Goal: Task Accomplishment & Management: Manage account settings

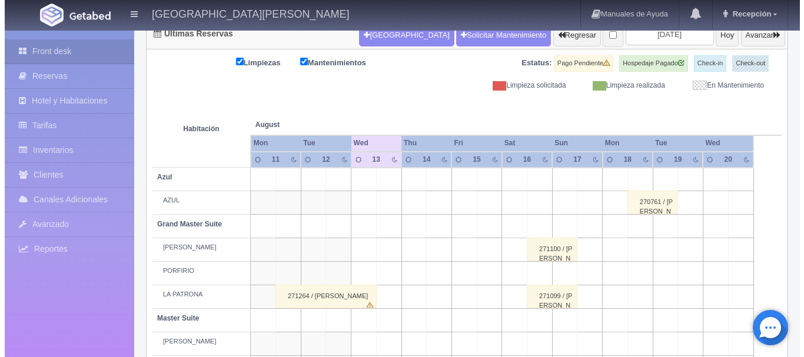
scroll to position [141, 0]
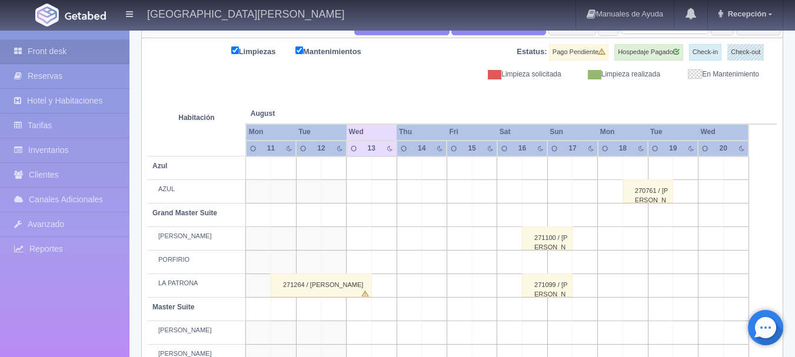
click at [379, 191] on td at bounding box center [383, 192] width 25 height 24
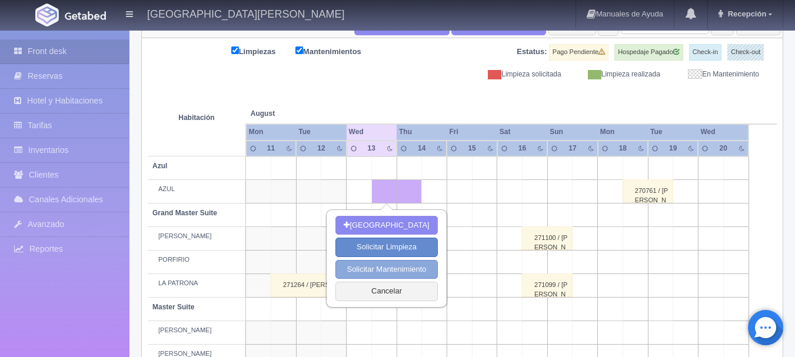
click at [406, 265] on button "Solicitar Mantenimiento" at bounding box center [387, 269] width 102 height 19
select select "Mantenimiento"
type input "[DATE]"
type input "14-08-2025"
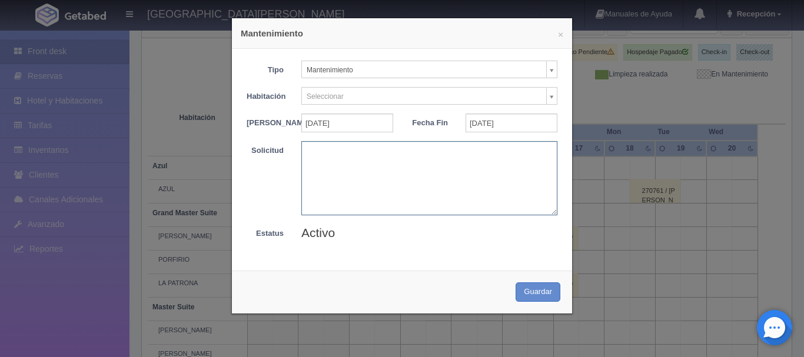
click at [364, 175] on textarea at bounding box center [429, 178] width 256 height 74
type textarea "NO TIENEN AGUA"
click at [533, 298] on button "Guardar" at bounding box center [538, 292] width 45 height 19
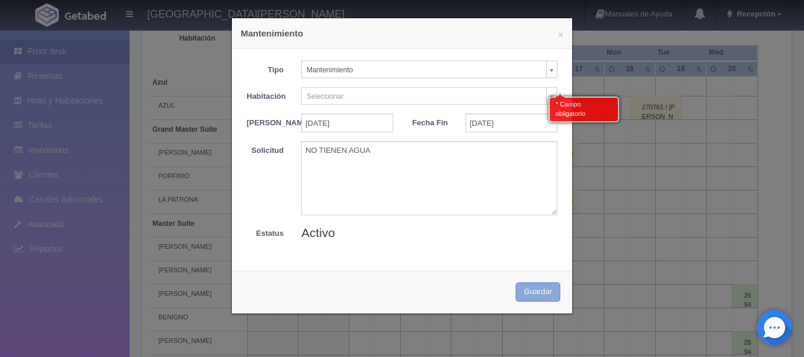
scroll to position [228, 0]
click at [192, 283] on div "× Mantenimiento Tipo Mantenimiento Limpieza Mantenimiento Habitación Selecciona…" at bounding box center [402, 178] width 804 height 357
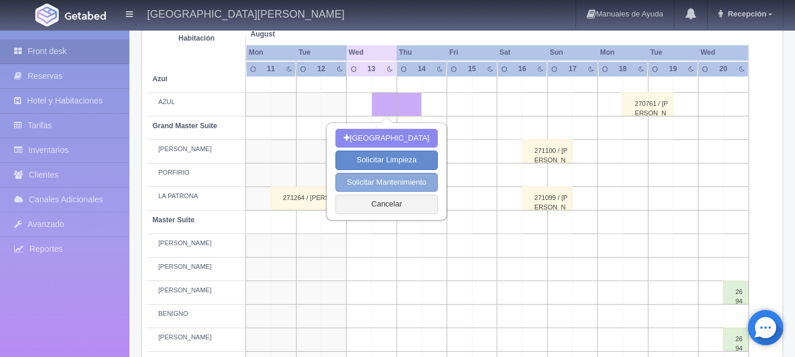
click at [399, 180] on button "Solicitar Mantenimiento" at bounding box center [387, 182] width 102 height 19
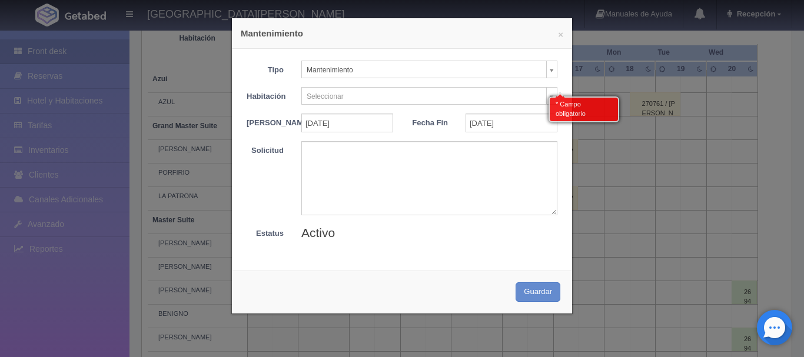
click at [549, 93] on div "* Campo obligatorio" at bounding box center [584, 106] width 71 height 31
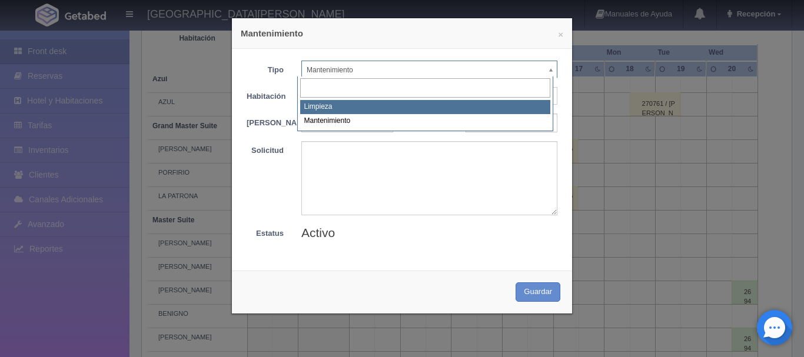
select select "Limpieza"
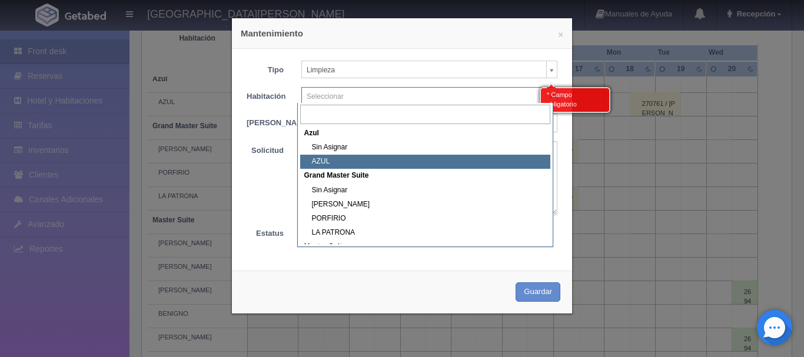
select select "1919_AZUL"
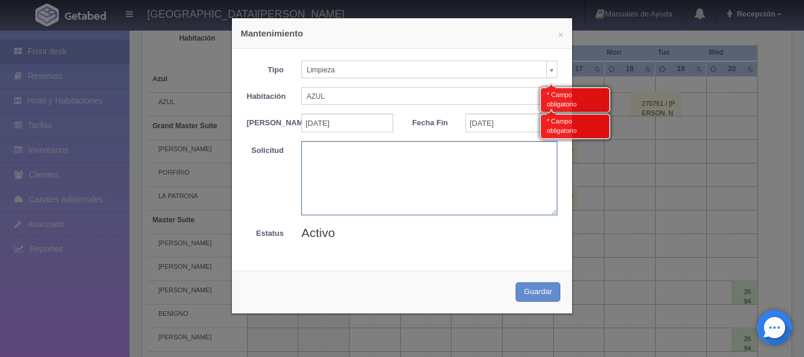
click at [328, 169] on textarea at bounding box center [429, 178] width 256 height 74
type textarea "NO TIENEN AGUA"
click at [529, 297] on button "Guardar" at bounding box center [538, 292] width 45 height 19
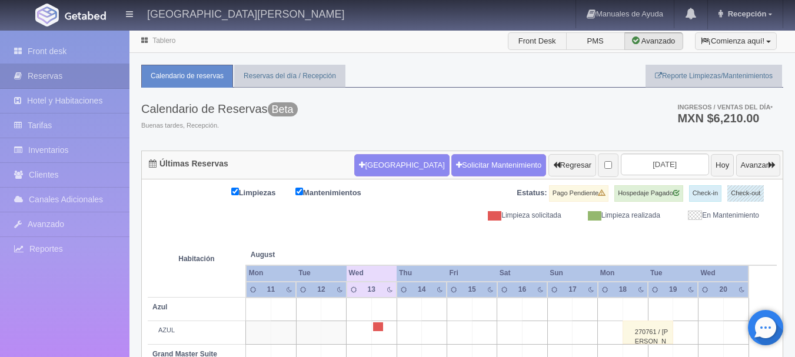
scroll to position [88, 0]
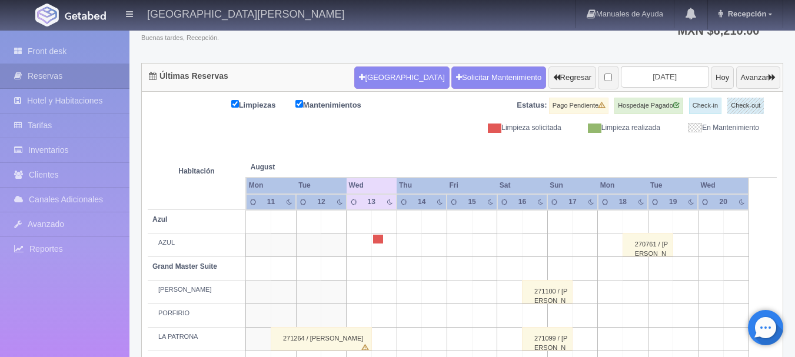
click at [390, 311] on td at bounding box center [383, 316] width 25 height 24
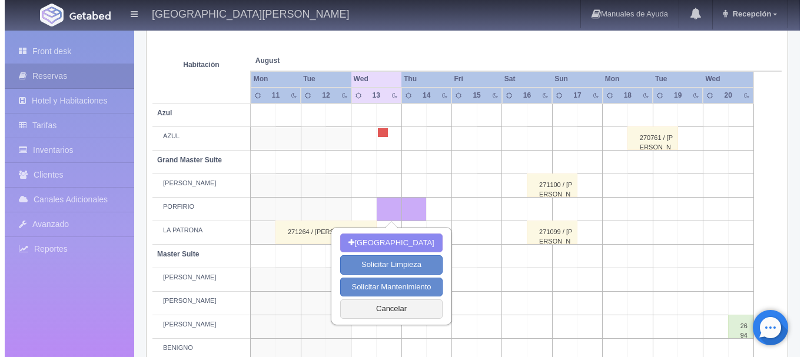
scroll to position [205, 0]
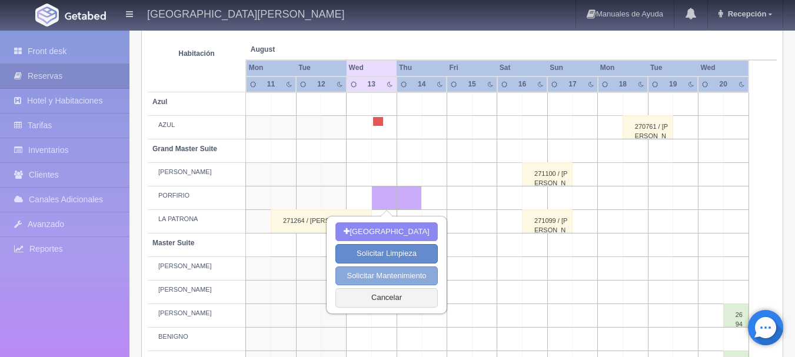
click at [413, 274] on button "Solicitar Mantenimiento" at bounding box center [387, 276] width 102 height 19
select select "Mantenimiento"
type input "[DATE]"
type input "14-08-2025"
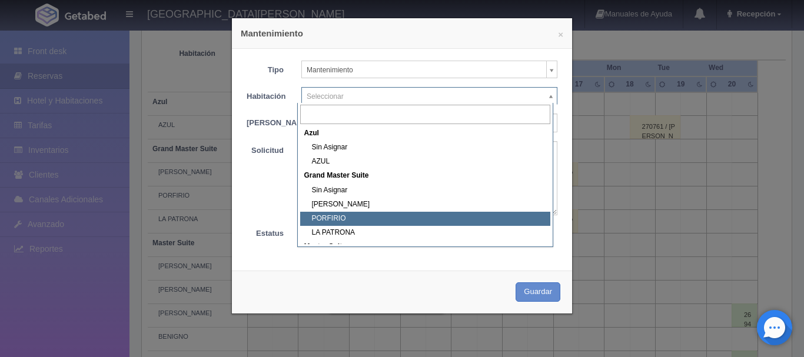
select select "1918_PORFIRIO"
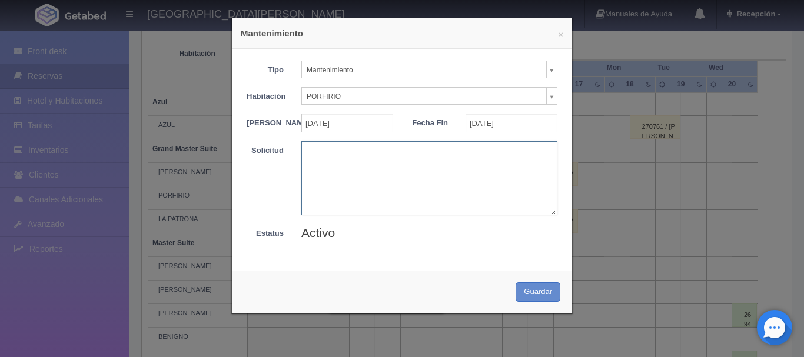
click at [388, 171] on textarea at bounding box center [429, 178] width 256 height 74
type textarea "NO TIENEN AGUA"
click at [540, 294] on button "Guardar" at bounding box center [538, 292] width 45 height 19
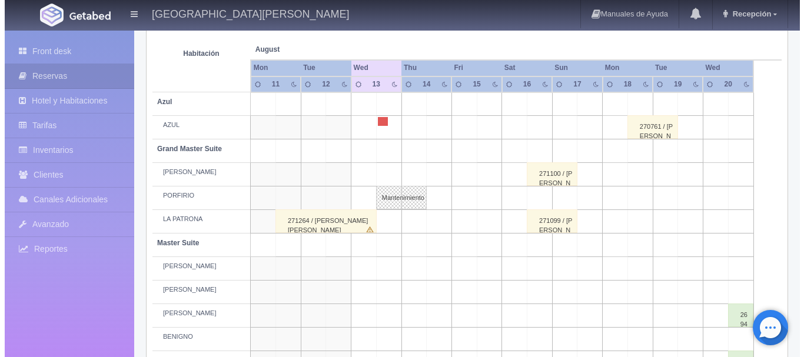
scroll to position [205, 0]
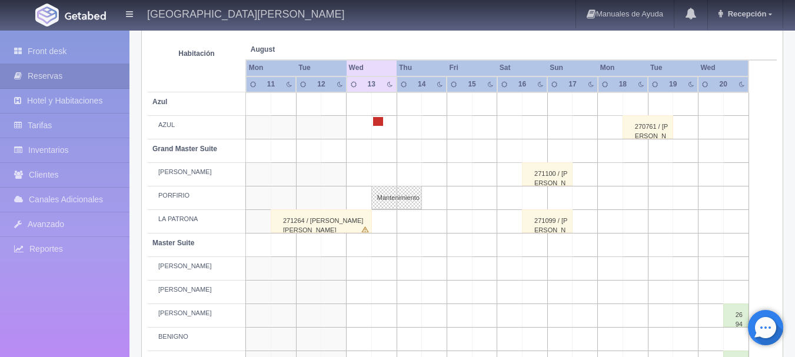
click at [378, 120] on link at bounding box center [378, 121] width 11 height 9
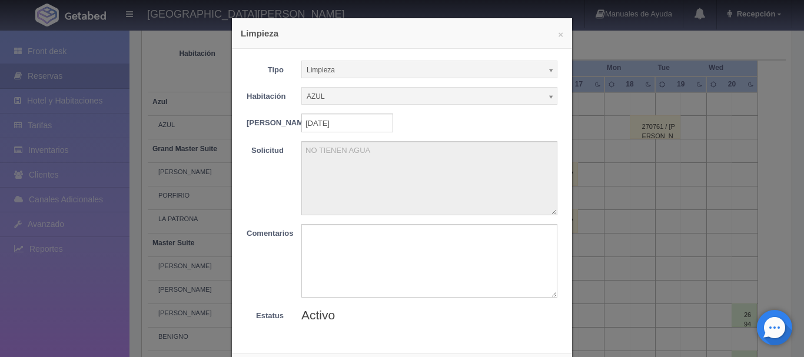
click at [546, 69] on b at bounding box center [551, 69] width 11 height 15
click at [642, 125] on div "× Limpieza Tipo Limpieza Limpieza Mantenimiento Habitación AZUL Sin Asignar AZU…" at bounding box center [402, 178] width 804 height 357
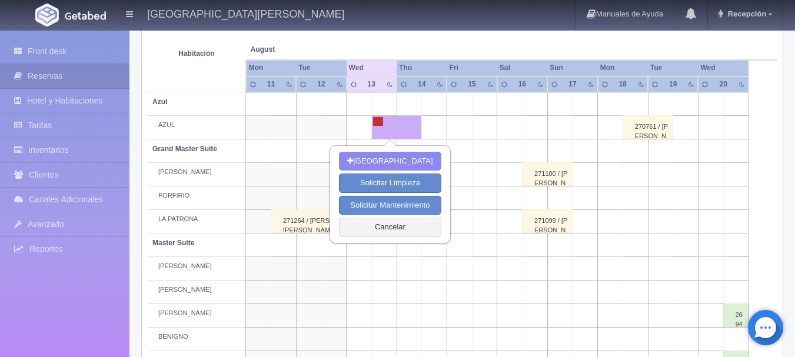
click at [378, 120] on link at bounding box center [378, 121] width 11 height 9
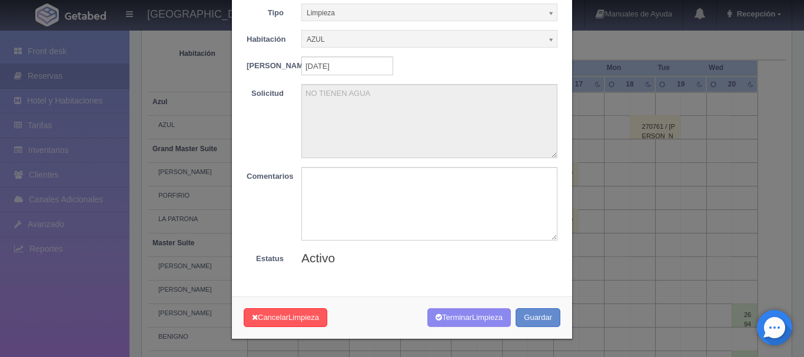
scroll to position [64, 0]
click at [293, 324] on button "Cancelar Limpieza" at bounding box center [286, 317] width 84 height 19
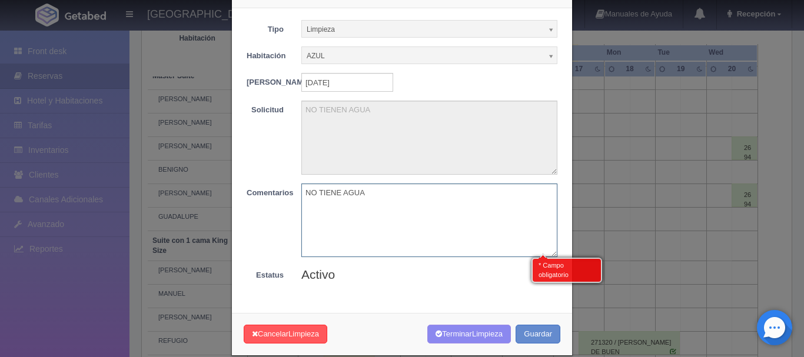
scroll to position [0, 0]
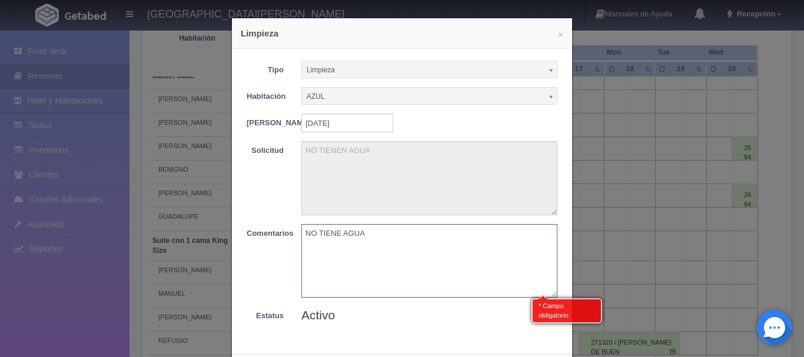
click at [547, 72] on b at bounding box center [551, 69] width 11 height 15
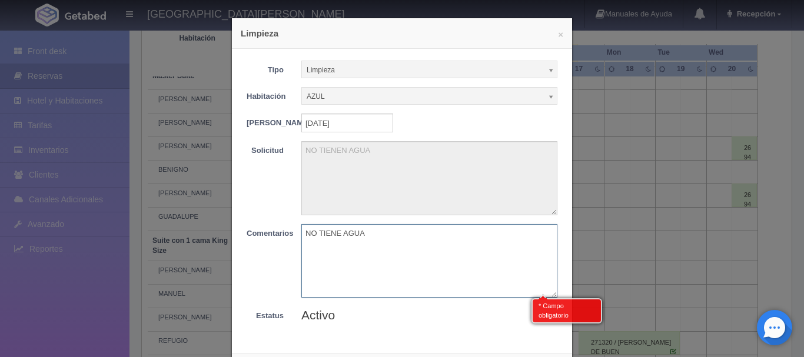
click at [547, 72] on b at bounding box center [551, 69] width 11 height 15
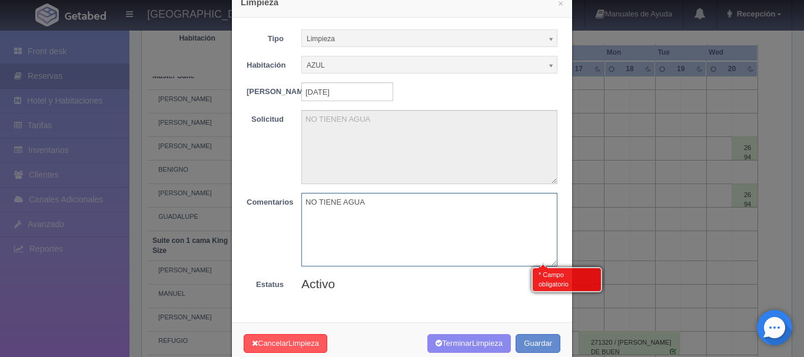
scroll to position [64, 0]
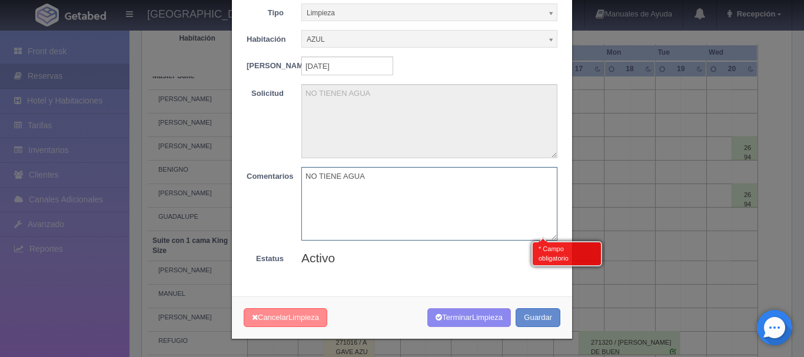
type textarea "NO TIENE AGUA"
click at [269, 321] on button "Cancelar Limpieza" at bounding box center [286, 317] width 84 height 19
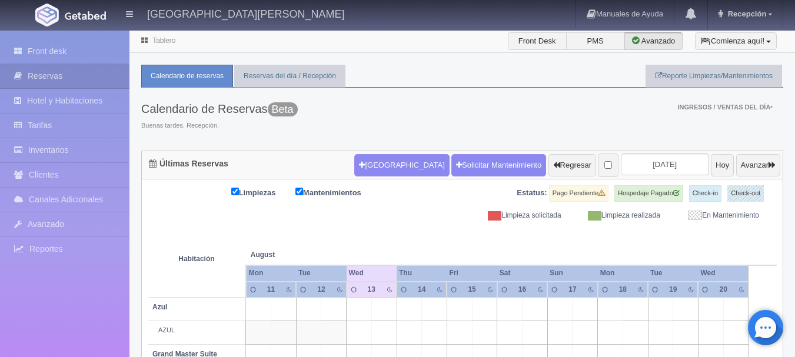
scroll to position [373, 0]
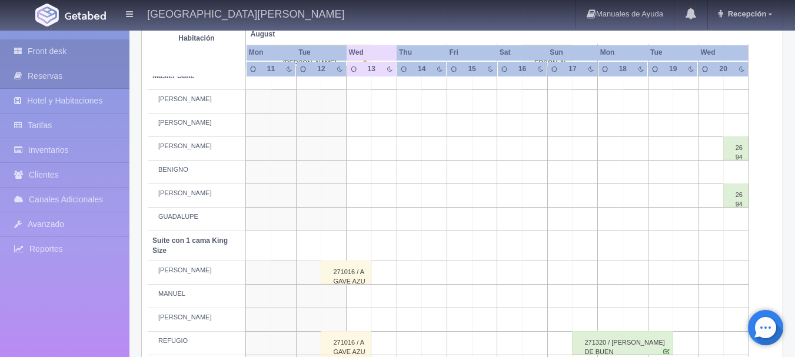
click at [47, 51] on link "Front desk" at bounding box center [65, 51] width 130 height 24
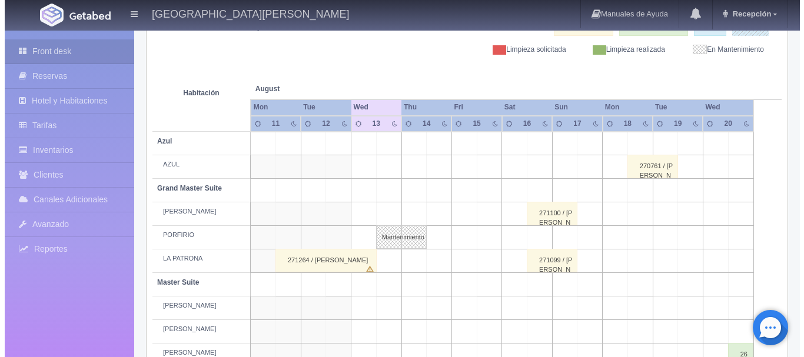
scroll to position [151, 0]
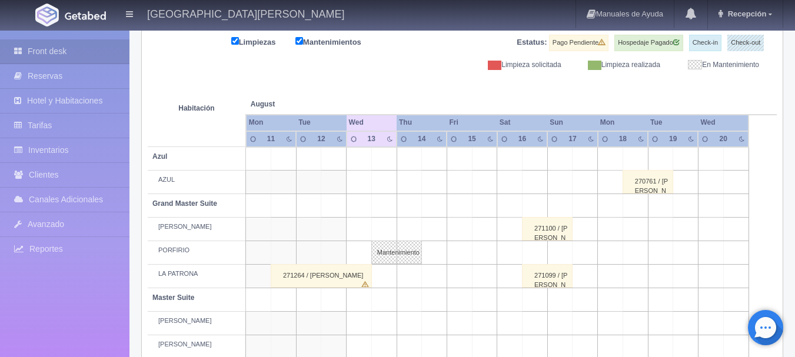
click at [387, 181] on td at bounding box center [383, 183] width 25 height 24
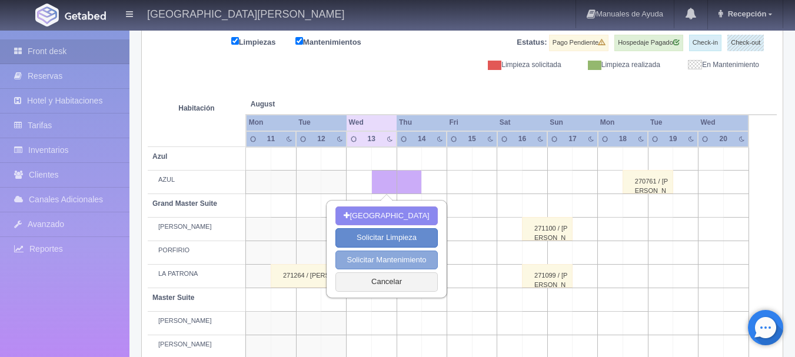
click at [396, 257] on button "Solicitar Mantenimiento" at bounding box center [387, 260] width 102 height 19
select select "Mantenimiento"
type input "13-08-2025"
type input "14-08-2025"
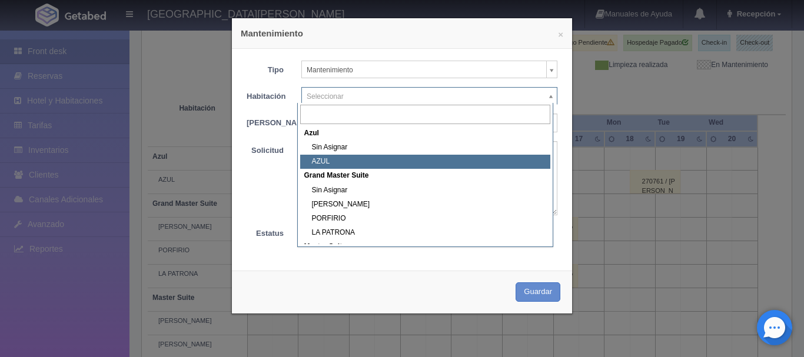
select select "1919_AZUL"
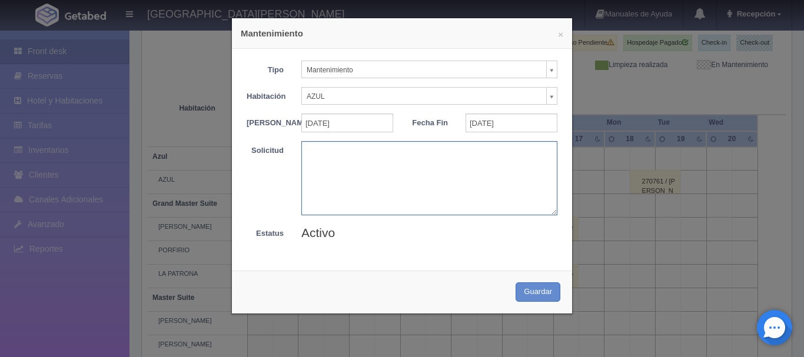
click at [359, 167] on textarea at bounding box center [429, 178] width 256 height 74
type textarea "NO TIENE AGUA"
click at [535, 297] on button "Guardar" at bounding box center [538, 292] width 45 height 19
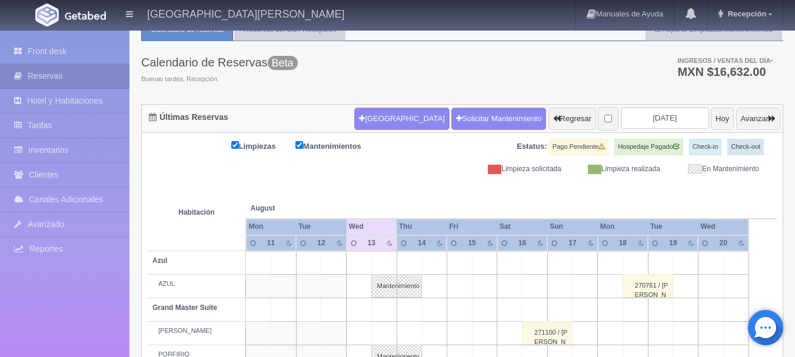
scroll to position [41, 0]
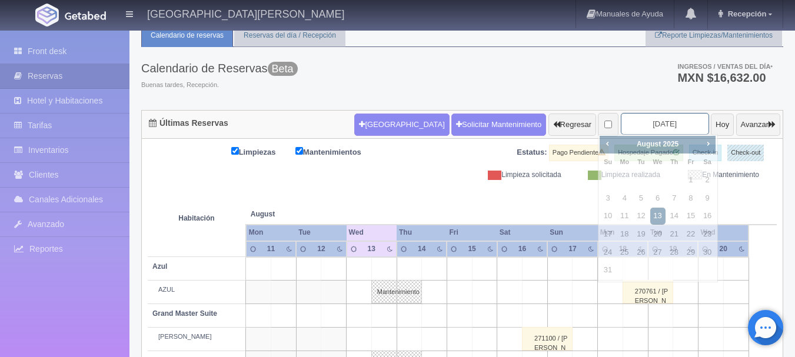
click at [665, 122] on input "2025-08-13" at bounding box center [665, 124] width 88 height 22
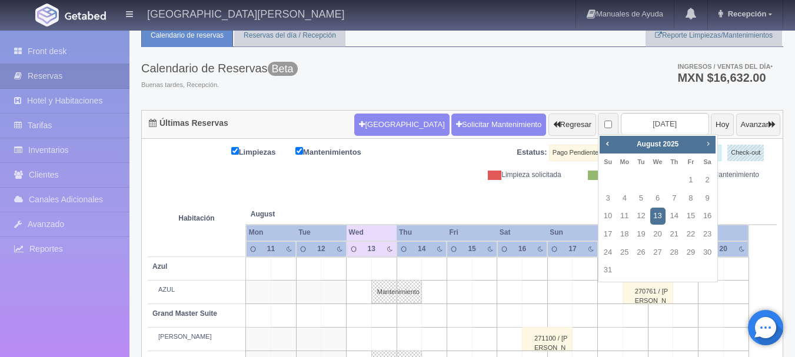
click at [707, 145] on span "Next" at bounding box center [707, 143] width 9 height 9
click at [687, 235] on link "21" at bounding box center [690, 234] width 15 height 17
type input "2025-11-21"
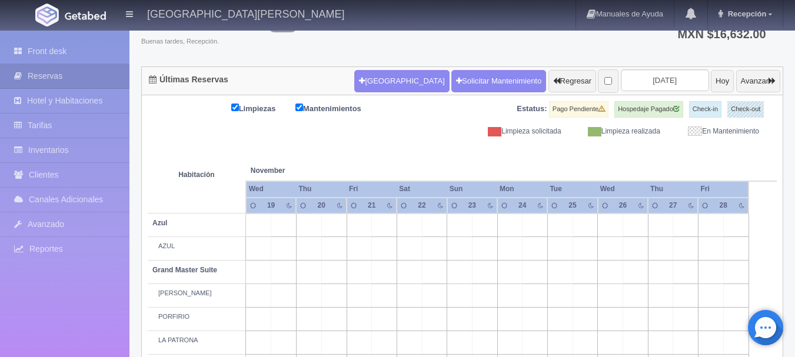
scroll to position [61, 0]
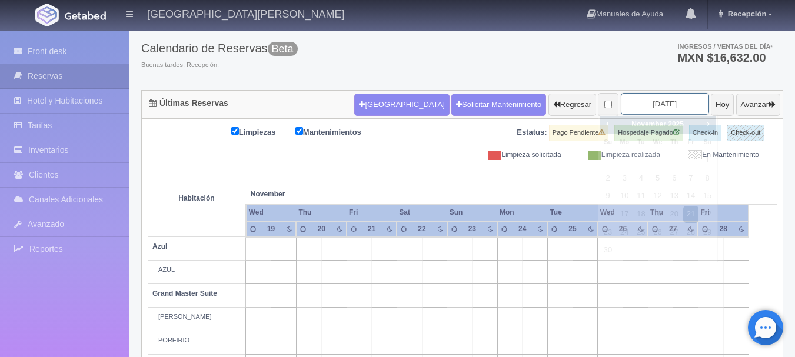
click at [621, 107] on input "2025-11-21" at bounding box center [665, 104] width 88 height 22
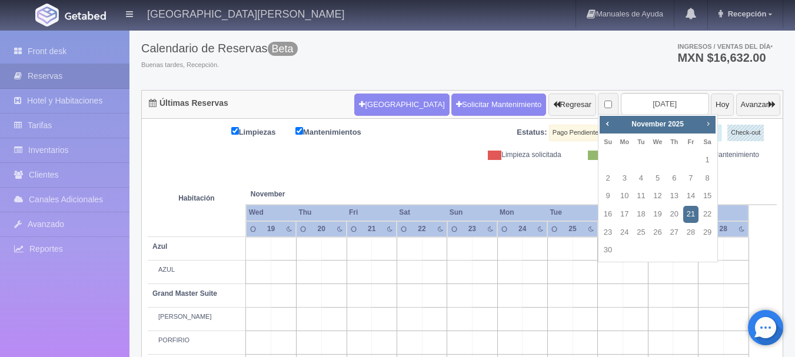
click at [711, 124] on span "Next" at bounding box center [707, 123] width 9 height 9
click at [610, 217] on link "21" at bounding box center [607, 214] width 15 height 17
type input "[DATE]"
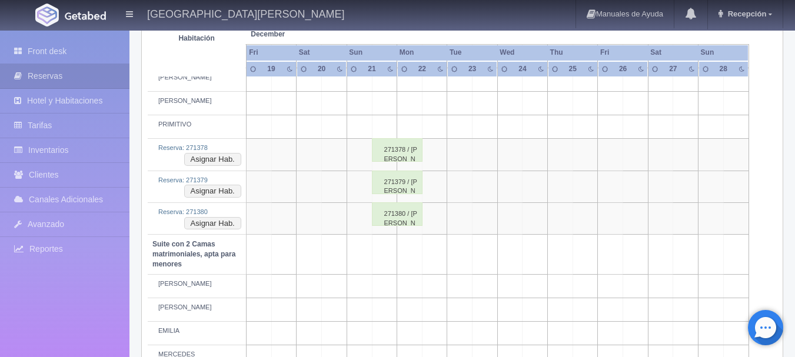
scroll to position [672, 0]
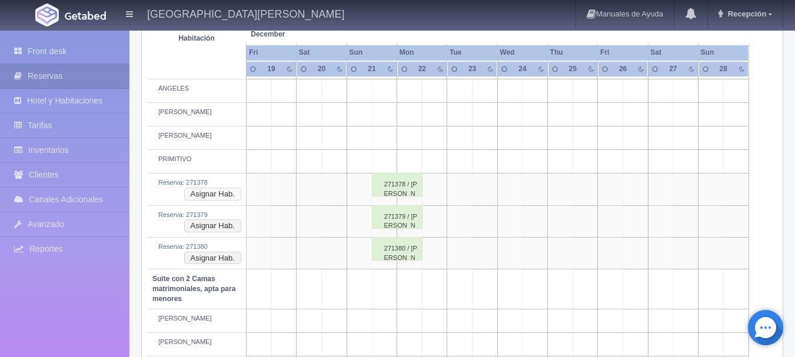
click at [220, 198] on button "Asignar Hab." at bounding box center [212, 194] width 57 height 13
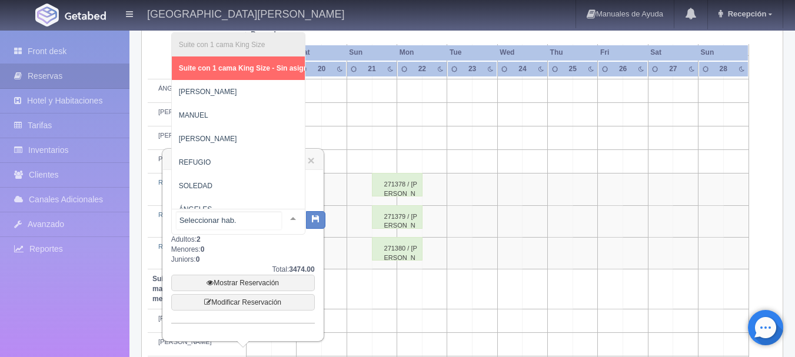
click at [284, 222] on div at bounding box center [293, 219] width 24 height 18
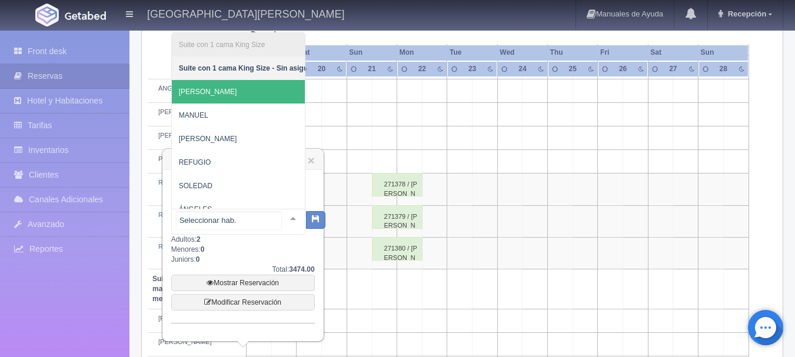
click at [243, 98] on span "[PERSON_NAME]" at bounding box center [247, 92] width 150 height 24
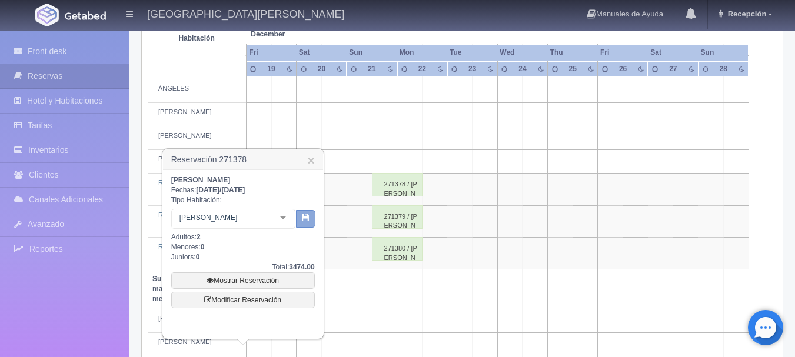
click at [303, 218] on icon "button" at bounding box center [306, 218] width 8 height 8
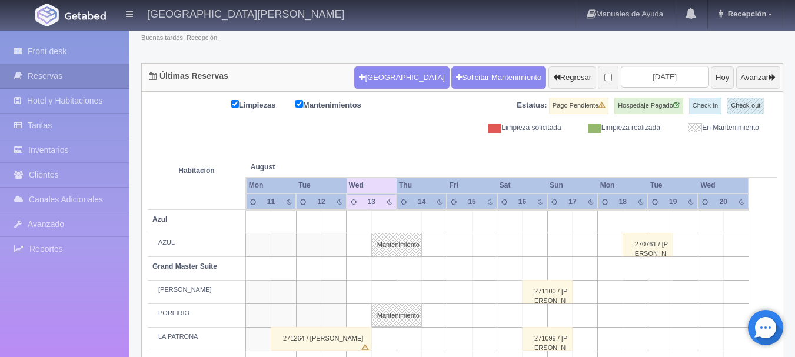
scroll to position [88, 0]
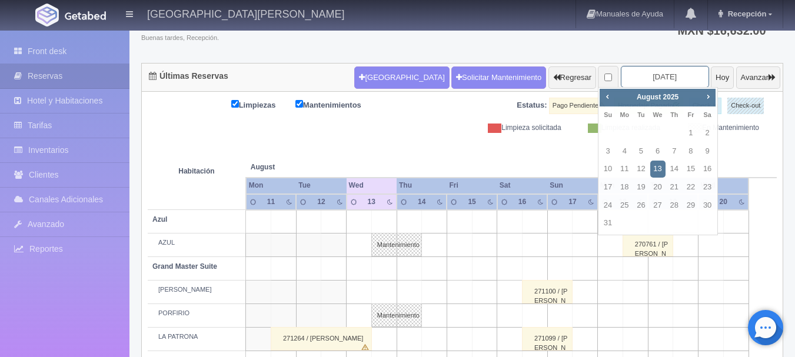
click at [668, 75] on input "[DATE]" at bounding box center [665, 77] width 88 height 22
click at [709, 97] on span "Next" at bounding box center [707, 96] width 9 height 9
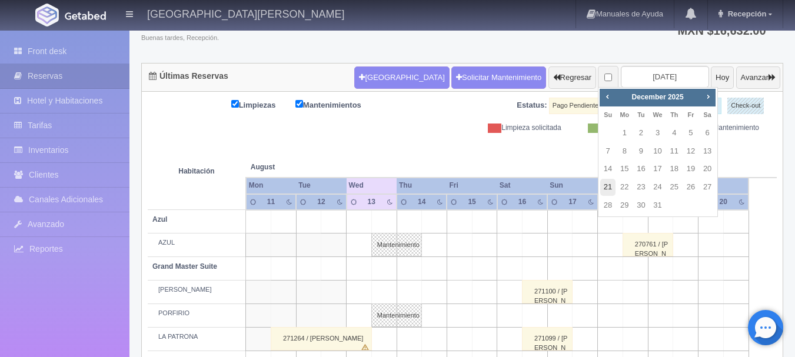
click at [614, 184] on link "21" at bounding box center [607, 187] width 15 height 17
type input "[DATE]"
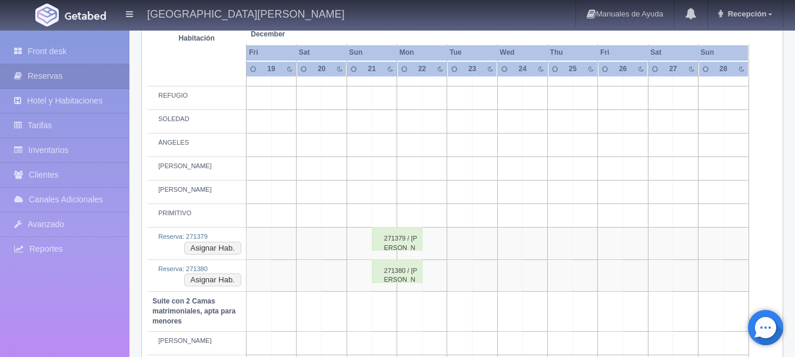
scroll to position [623, 0]
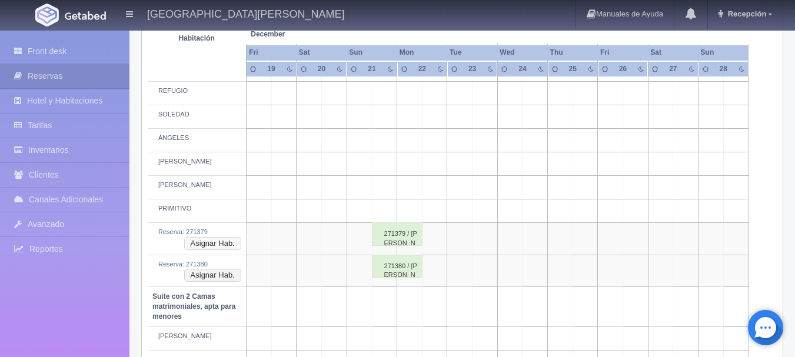
click at [208, 246] on button "Asignar Hab." at bounding box center [212, 243] width 57 height 13
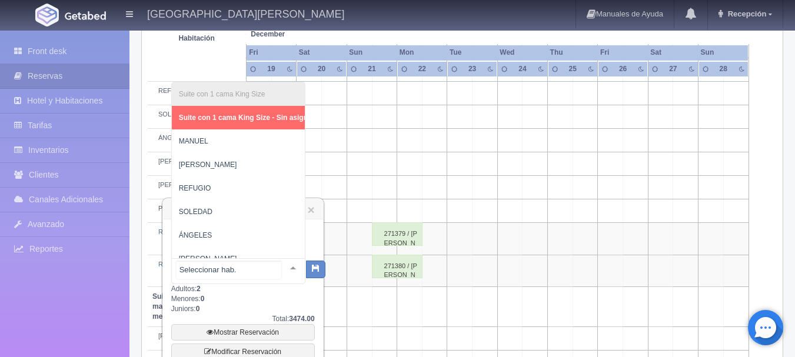
click at [284, 268] on div at bounding box center [293, 268] width 24 height 18
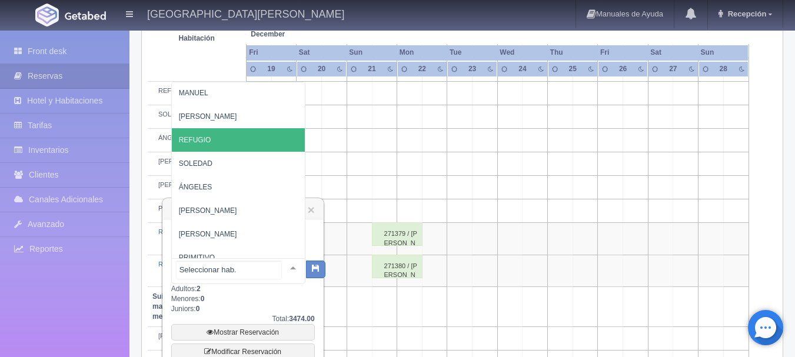
scroll to position [68, 0]
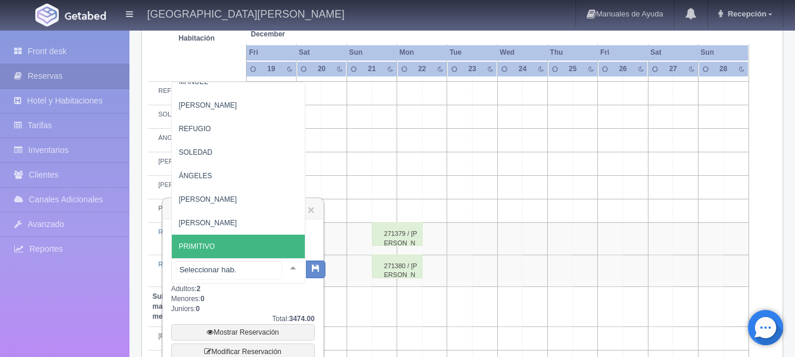
click at [234, 235] on span "PRIMITIVO" at bounding box center [247, 247] width 150 height 24
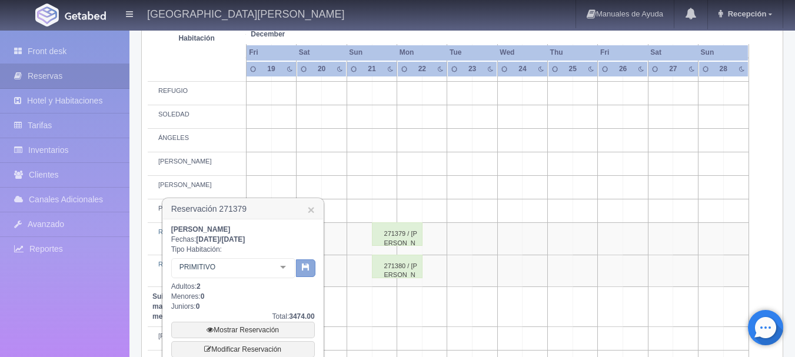
click at [308, 270] on icon "button" at bounding box center [306, 267] width 8 height 8
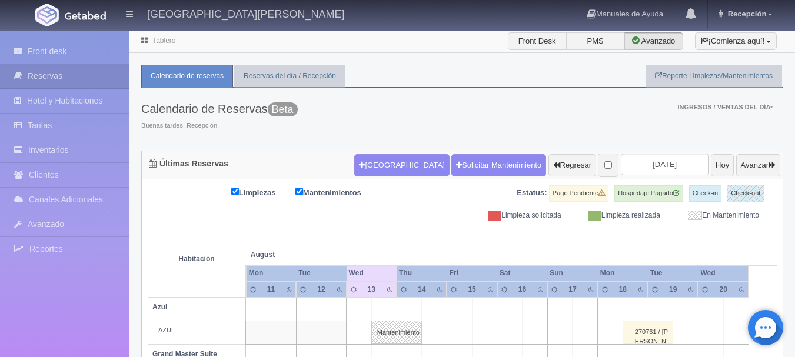
scroll to position [88, 0]
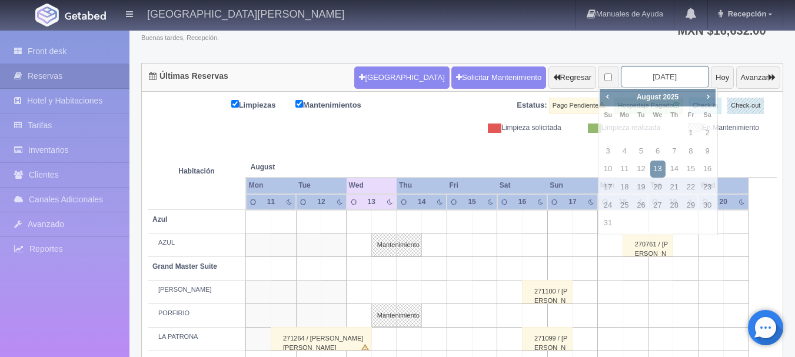
click at [621, 80] on input "[DATE]" at bounding box center [665, 77] width 88 height 22
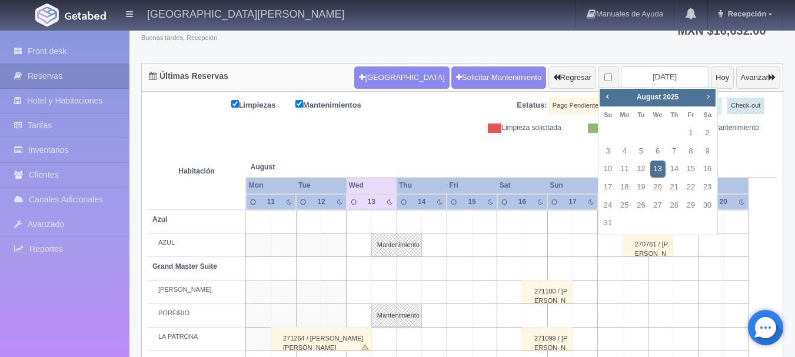
click at [707, 97] on span "Next" at bounding box center [707, 96] width 9 height 9
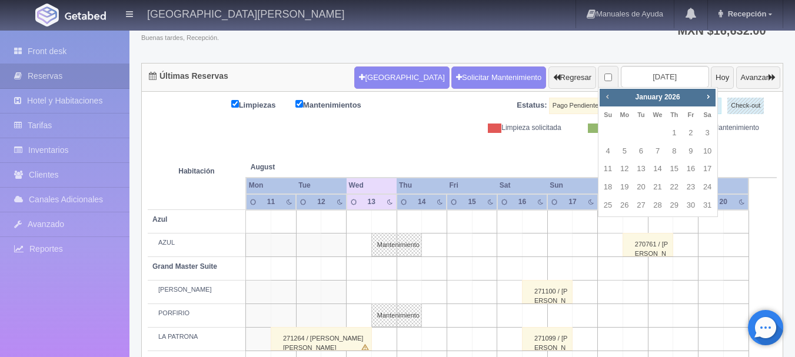
click at [609, 95] on span "Prev" at bounding box center [607, 96] width 9 height 9
click at [608, 184] on link "21" at bounding box center [607, 187] width 15 height 17
type input "2025-12-21"
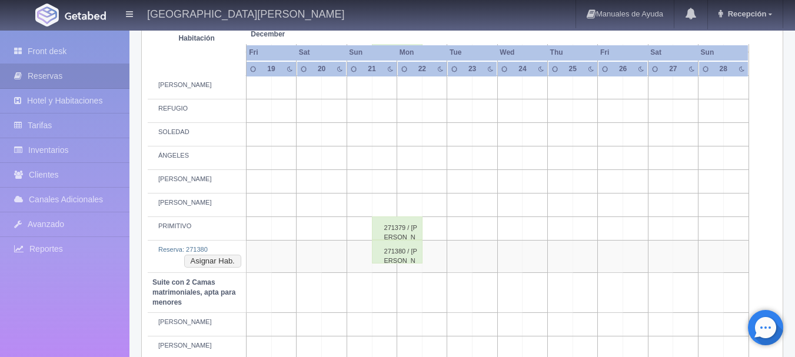
scroll to position [616, 0]
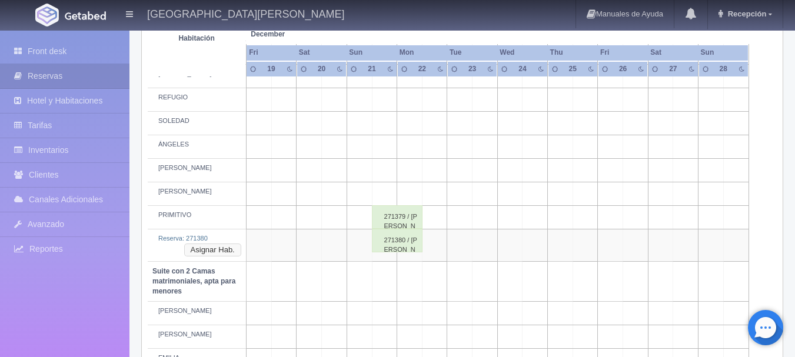
click at [215, 251] on button "Asignar Hab." at bounding box center [212, 250] width 57 height 13
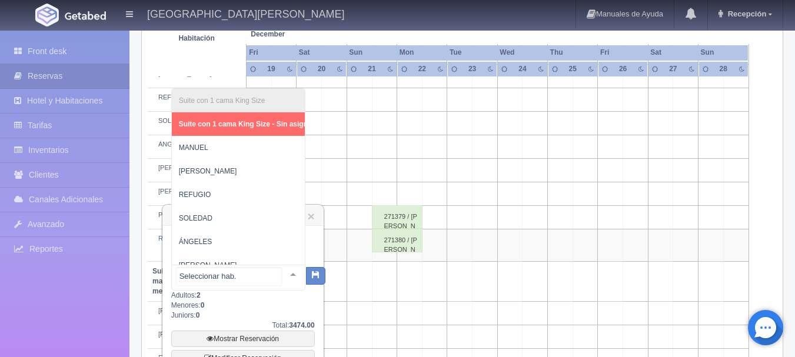
click at [284, 272] on div at bounding box center [293, 274] width 24 height 18
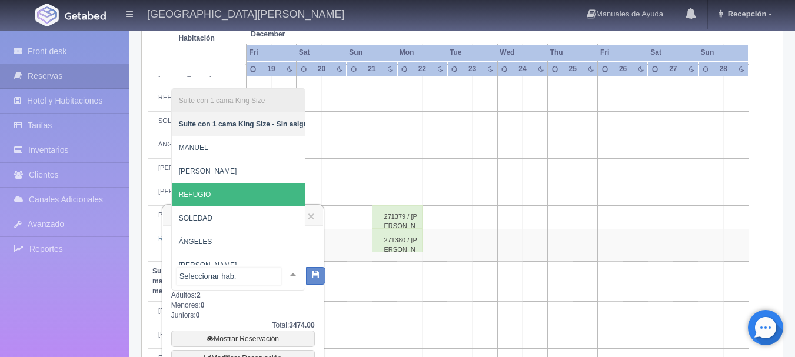
click at [222, 191] on span "REFUGIO" at bounding box center [247, 195] width 150 height 24
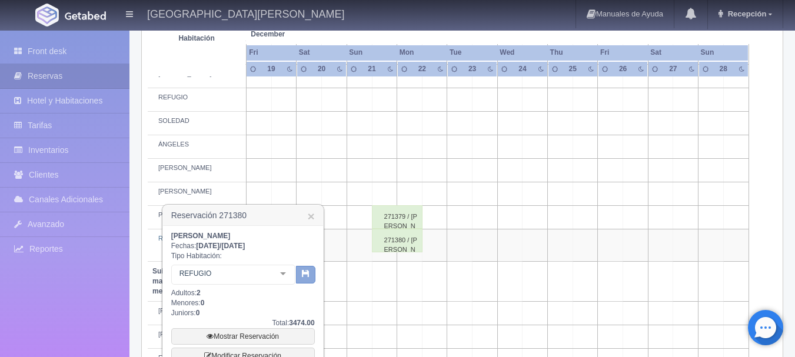
click at [304, 272] on icon "button" at bounding box center [306, 274] width 8 height 8
